Goal: Task Accomplishment & Management: Use online tool/utility

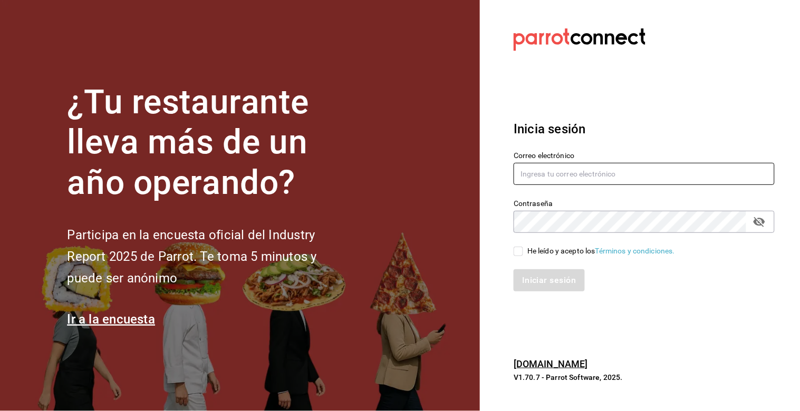
type input "julian.truhso@hotmail.com"
click at [519, 254] on input "He leído y acepto los Términos y condiciones." at bounding box center [517, 251] width 9 height 9
checkbox input "true"
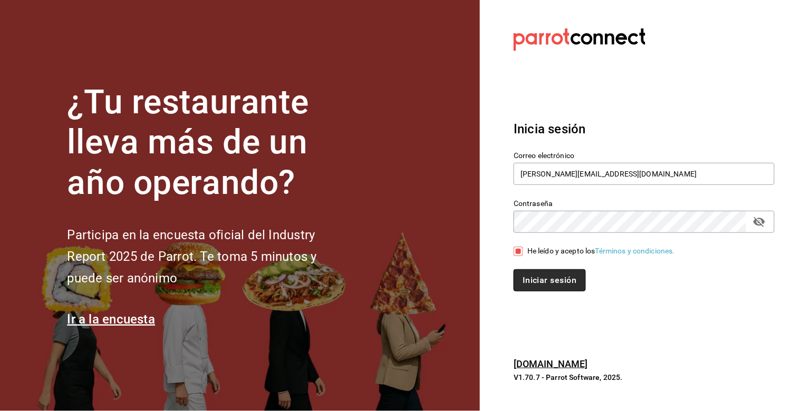
click at [530, 282] on button "Iniciar sesión" at bounding box center [549, 280] width 72 height 22
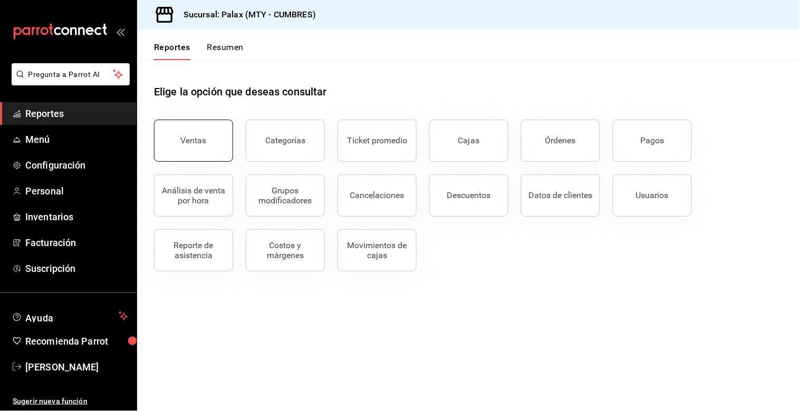
click at [186, 141] on div "Ventas" at bounding box center [194, 140] width 26 height 10
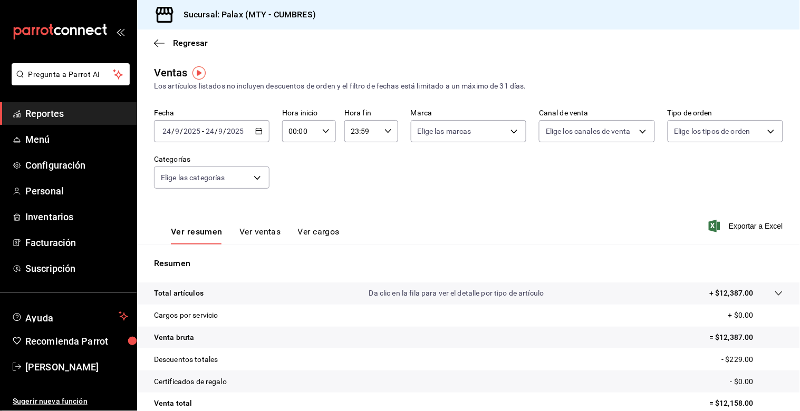
click at [258, 135] on icon "button" at bounding box center [258, 131] width 7 height 7
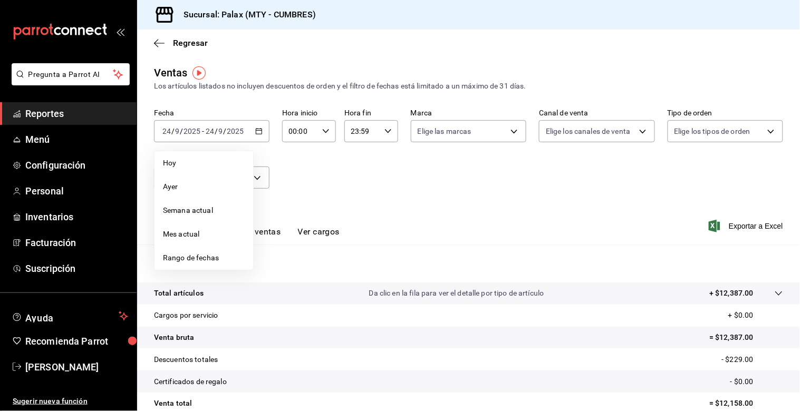
click at [344, 166] on div "Fecha [DATE] [DATE] - [DATE] [DATE] [DATE] [DATE] Semana actual Mes actual Rang…" at bounding box center [468, 155] width 629 height 93
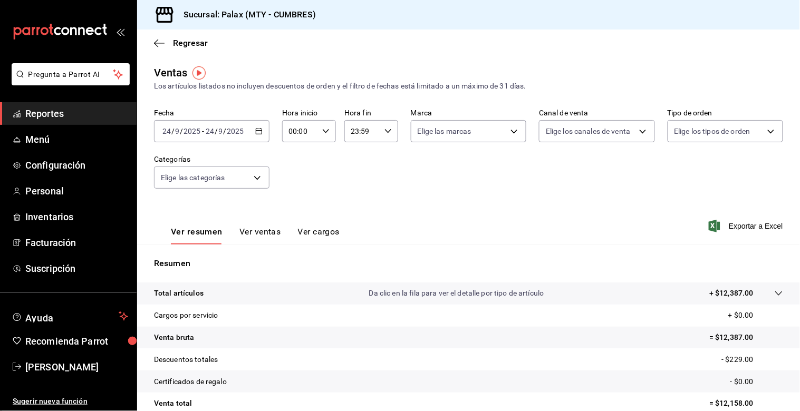
click at [58, 113] on span "Reportes" at bounding box center [76, 113] width 103 height 14
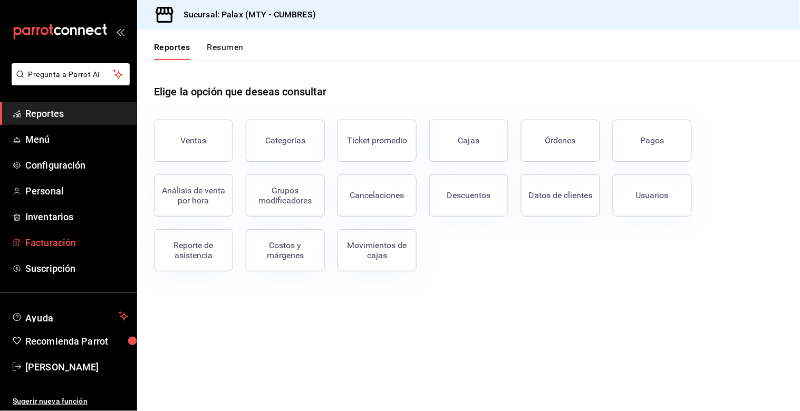
click at [65, 236] on span "Facturación" at bounding box center [76, 243] width 103 height 14
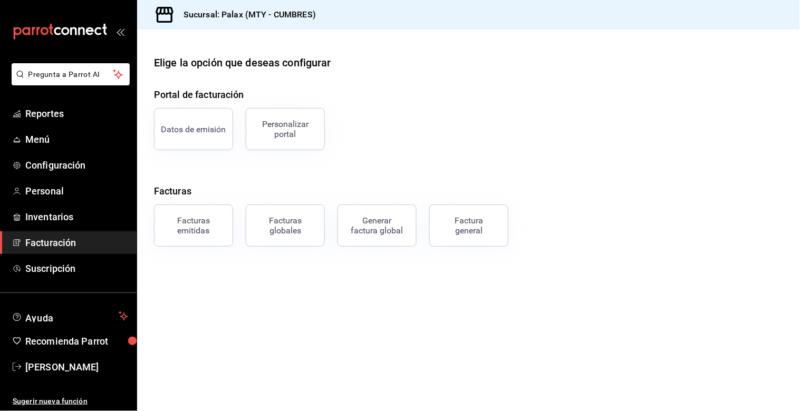
click at [459, 234] on div "Factura general" at bounding box center [468, 226] width 53 height 20
